Goal: Information Seeking & Learning: Learn about a topic

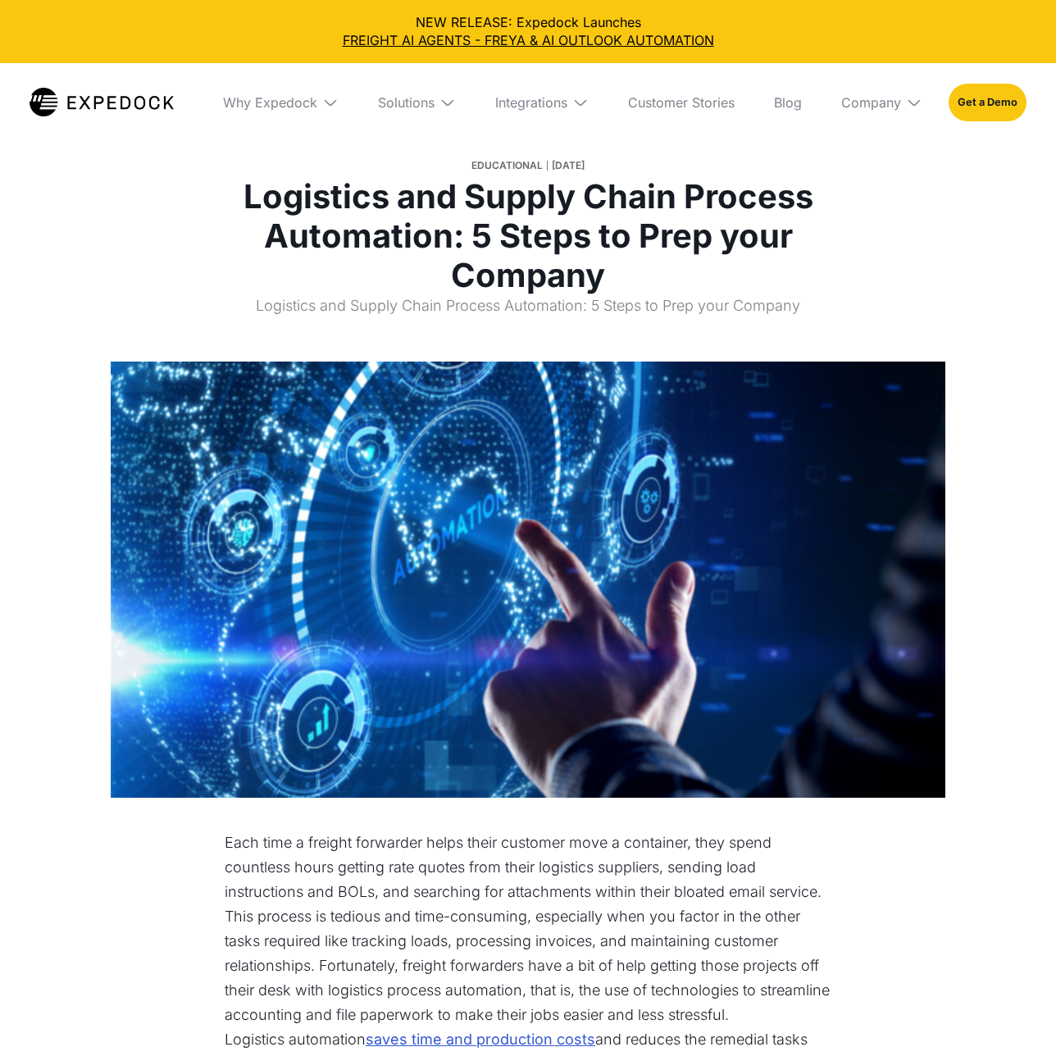
select select
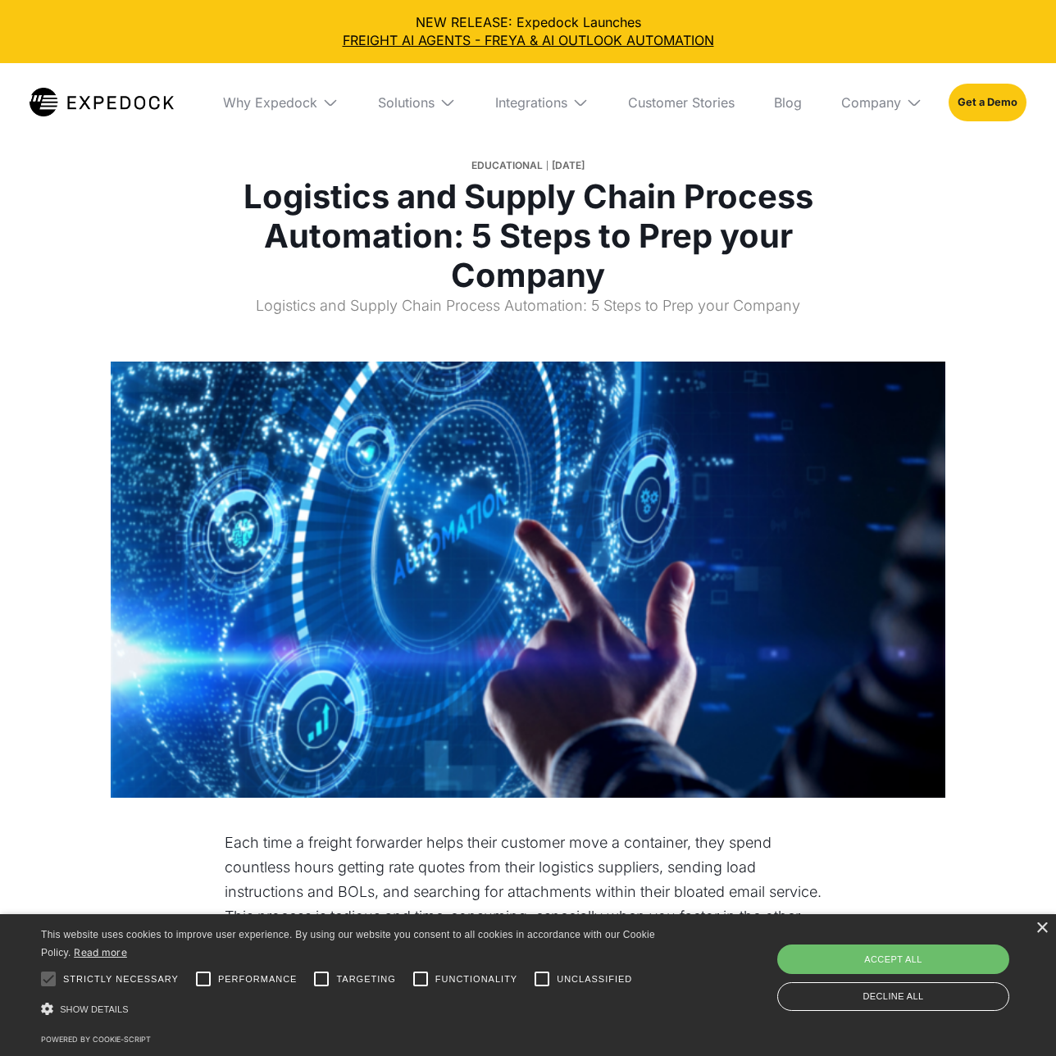
click at [892, 958] on div "Accept all" at bounding box center [893, 959] width 232 height 30
checkbox input "true"
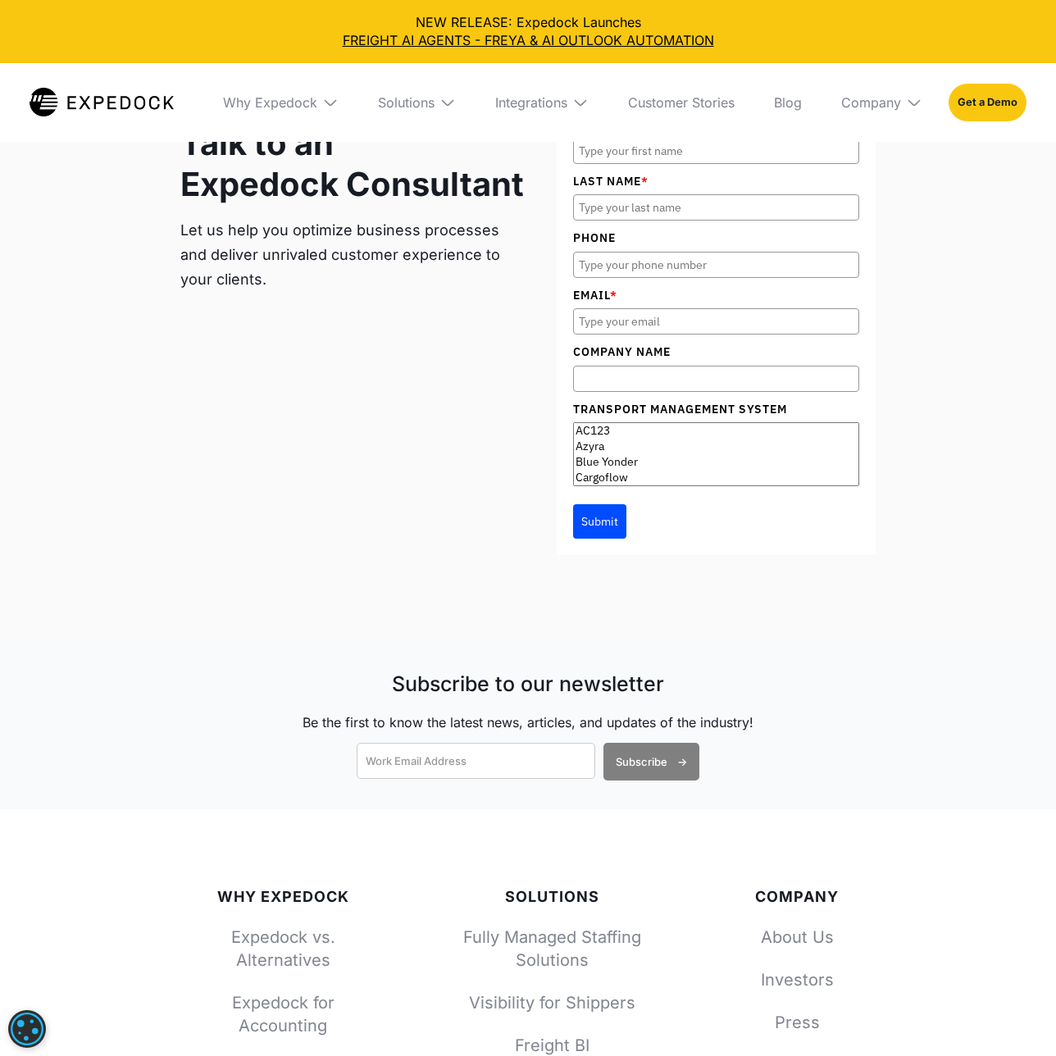
scroll to position [3987, 0]
